Goal: Navigation & Orientation: Find specific page/section

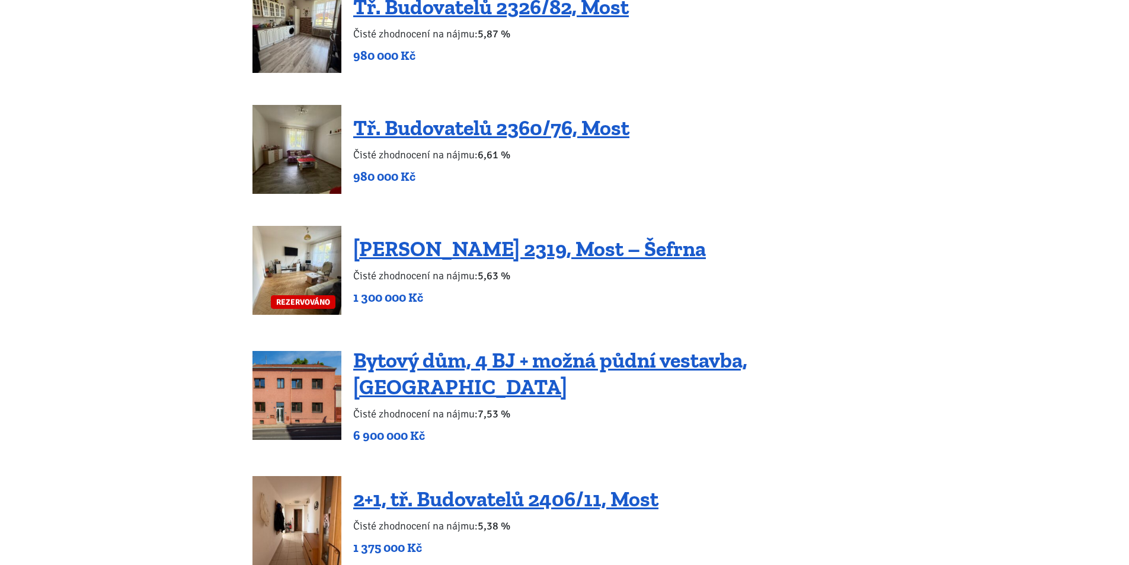
scroll to position [1541, 0]
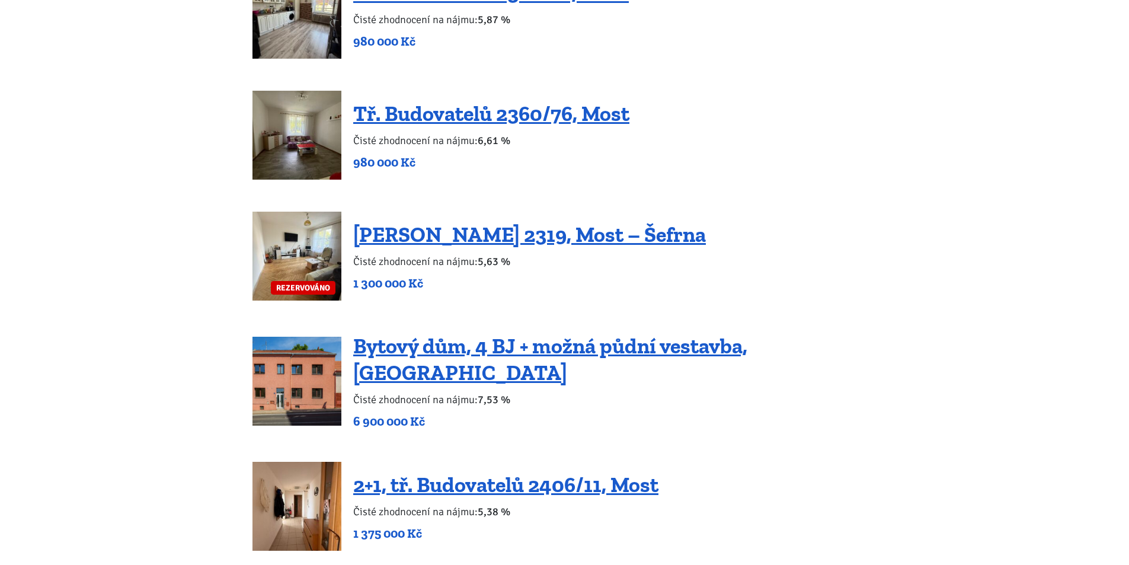
click at [328, 370] on img at bounding box center [297, 381] width 89 height 89
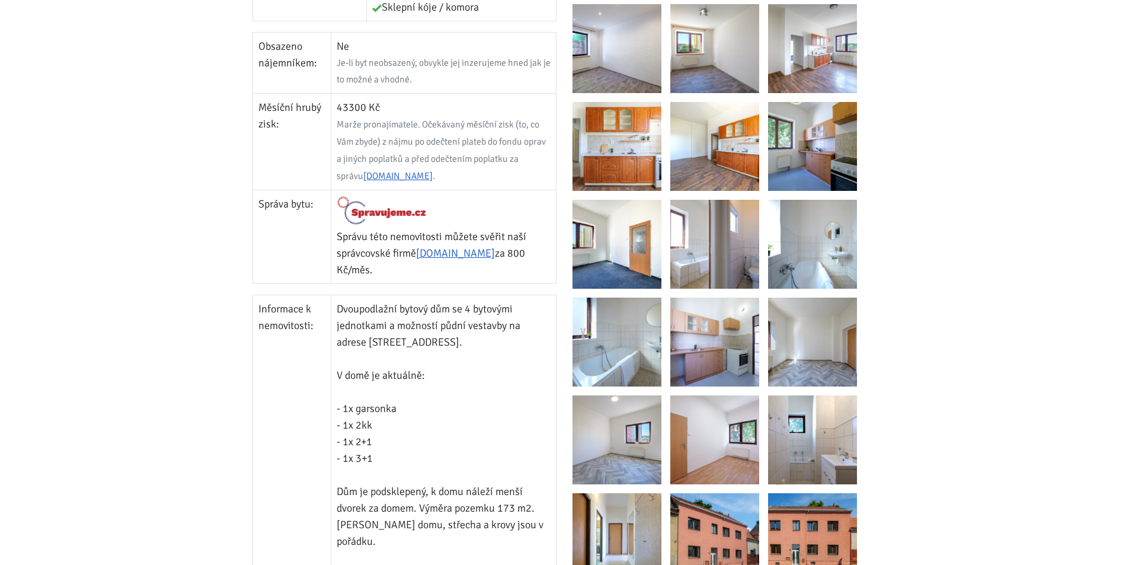
scroll to position [296, 0]
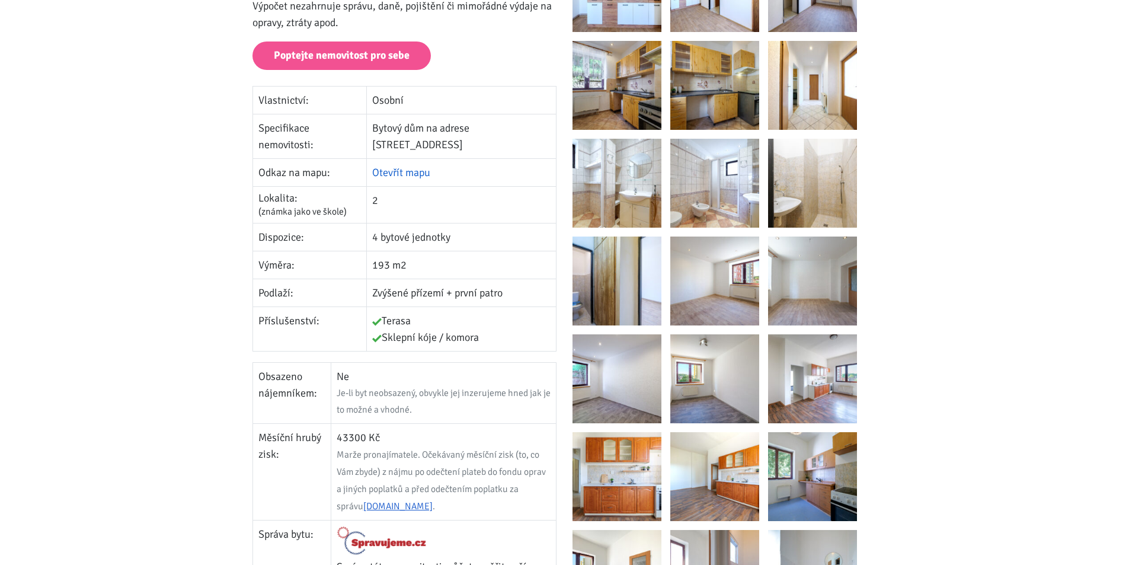
click at [401, 166] on link "Otevřít mapu" at bounding box center [401, 172] width 58 height 13
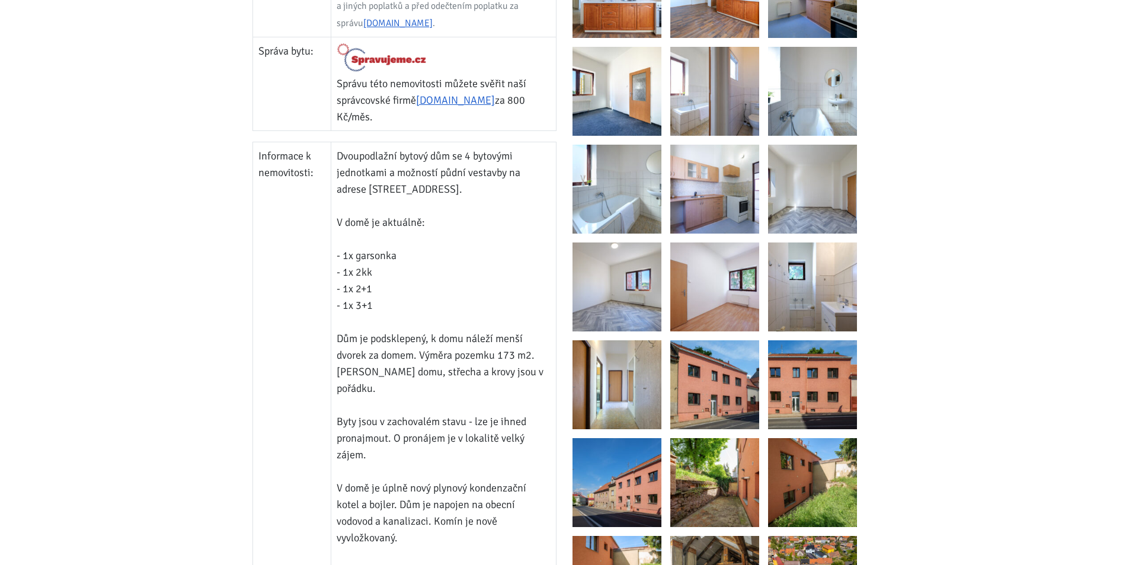
scroll to position [771, 0]
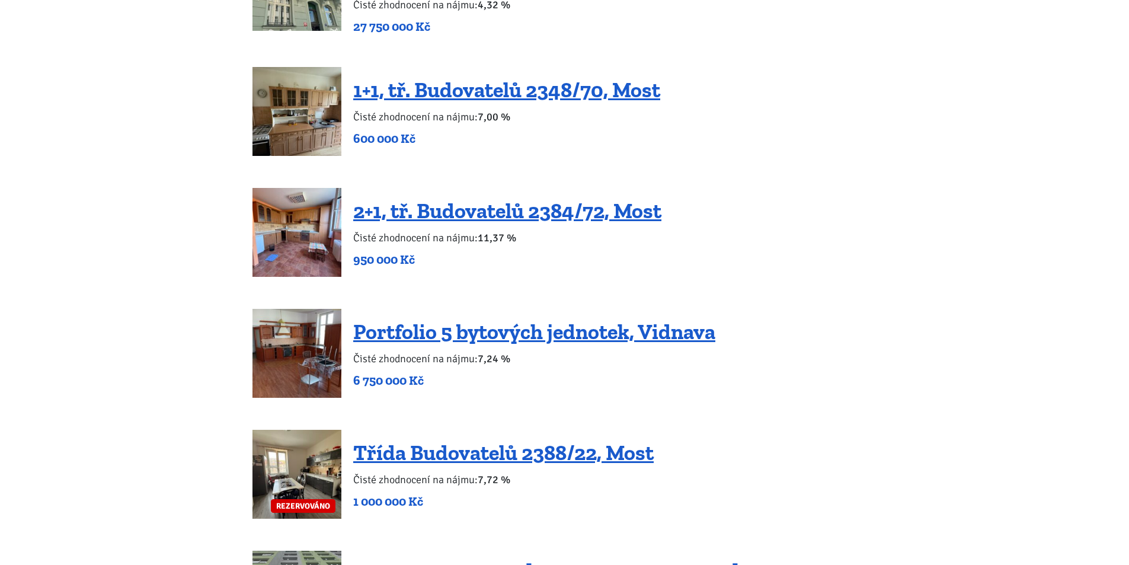
scroll to position [2312, 0]
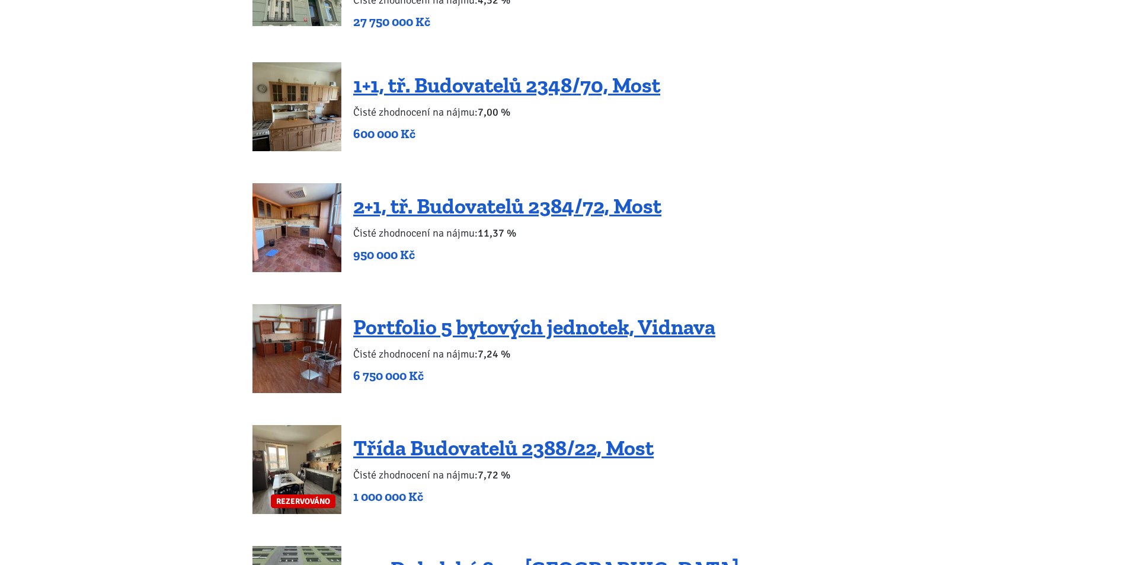
click at [289, 317] on img at bounding box center [297, 348] width 89 height 89
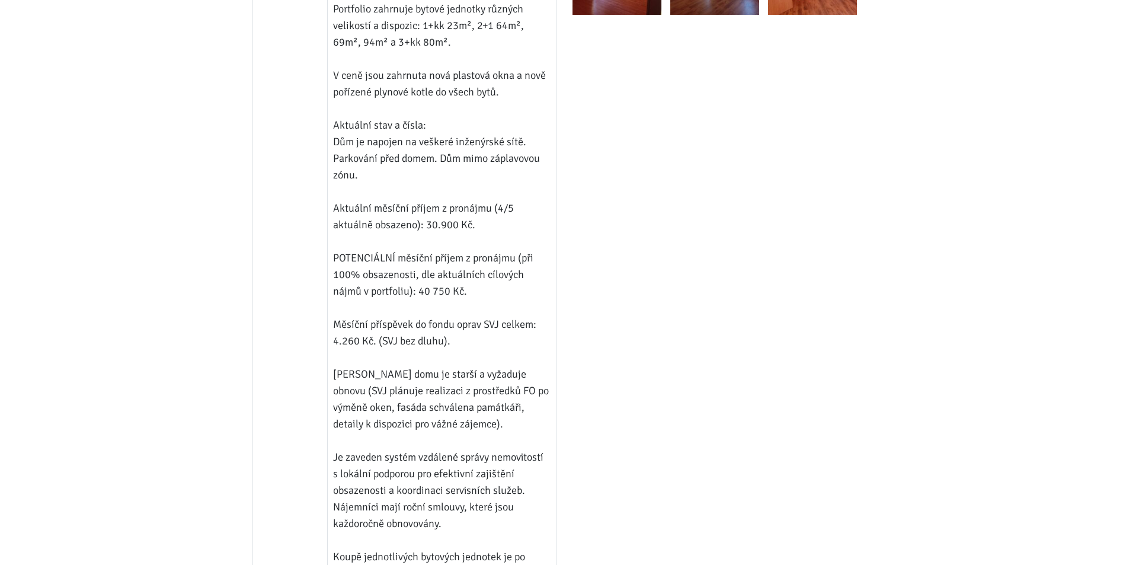
scroll to position [1067, 0]
